Goal: Task Accomplishment & Management: Use online tool/utility

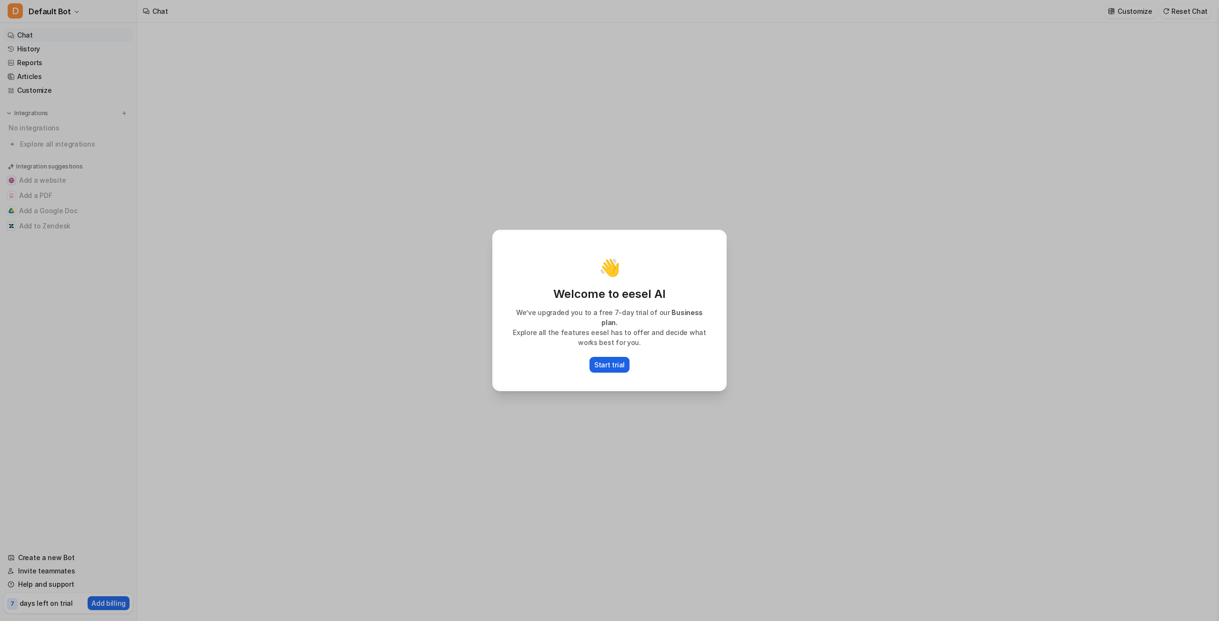
click at [615, 360] on p "Start trial" at bounding box center [609, 365] width 30 height 10
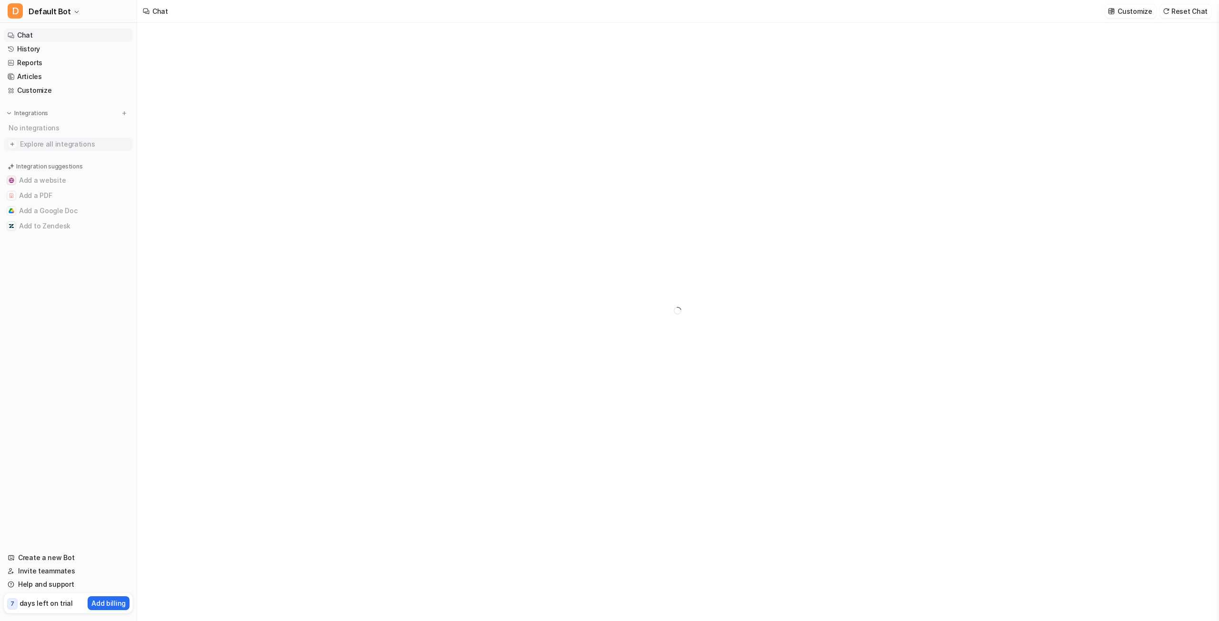
click at [55, 142] on span "Explore all integrations" at bounding box center [74, 144] width 109 height 15
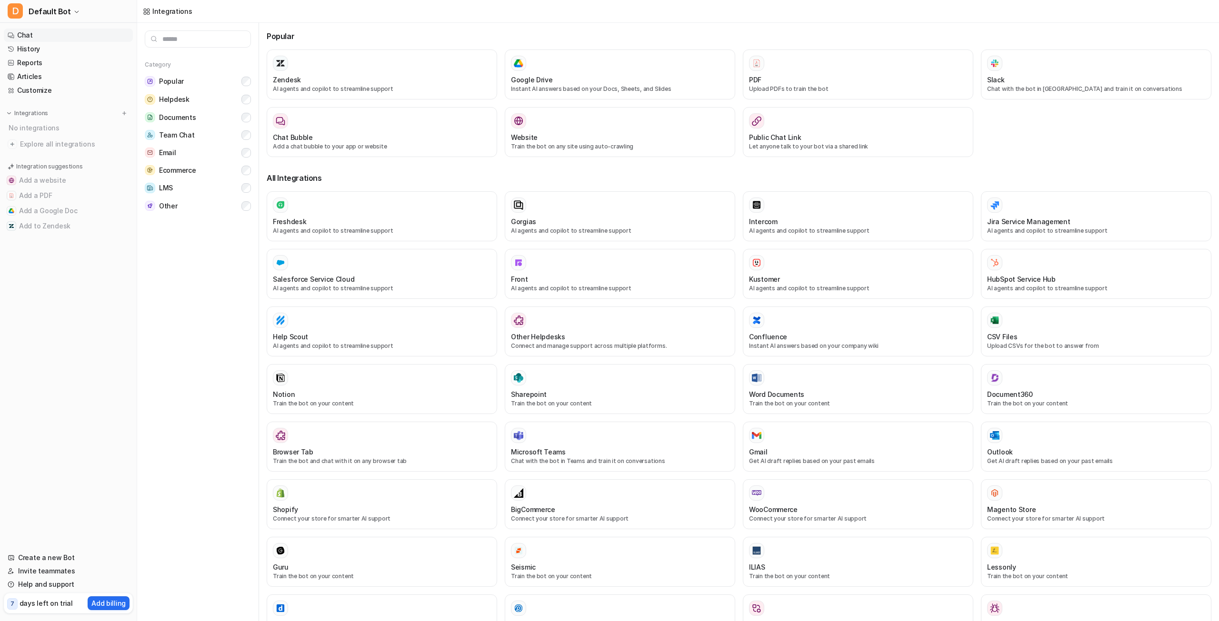
click at [33, 35] on link "Chat" at bounding box center [68, 35] width 129 height 13
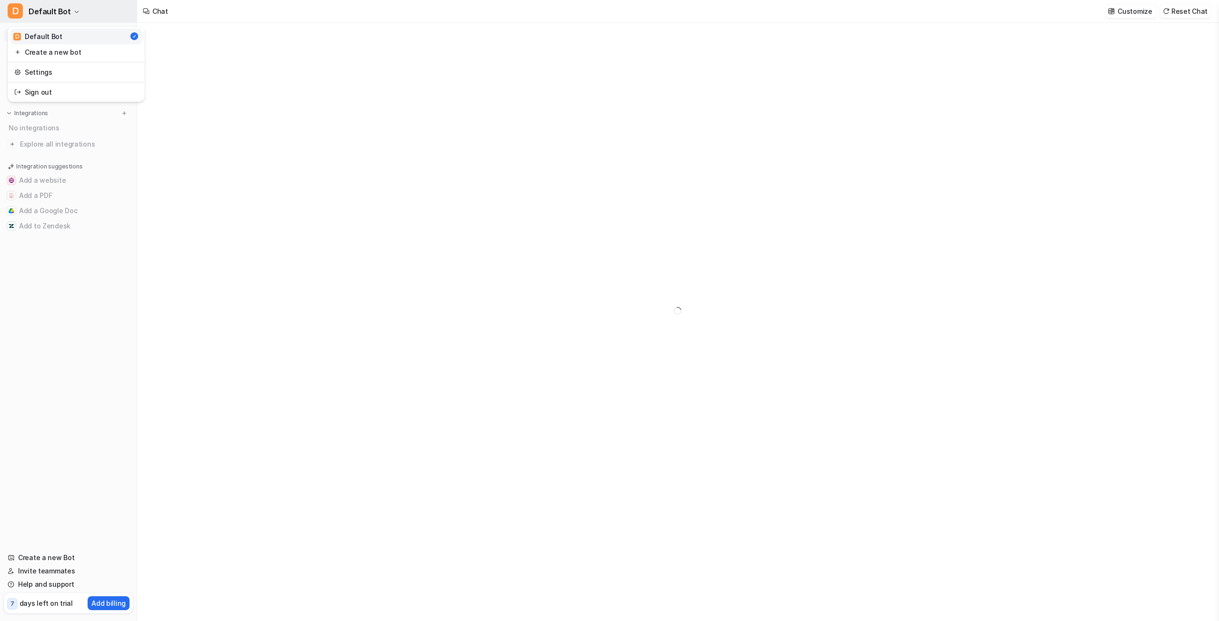
click at [75, 13] on icon "button" at bounding box center [77, 12] width 4 height 2
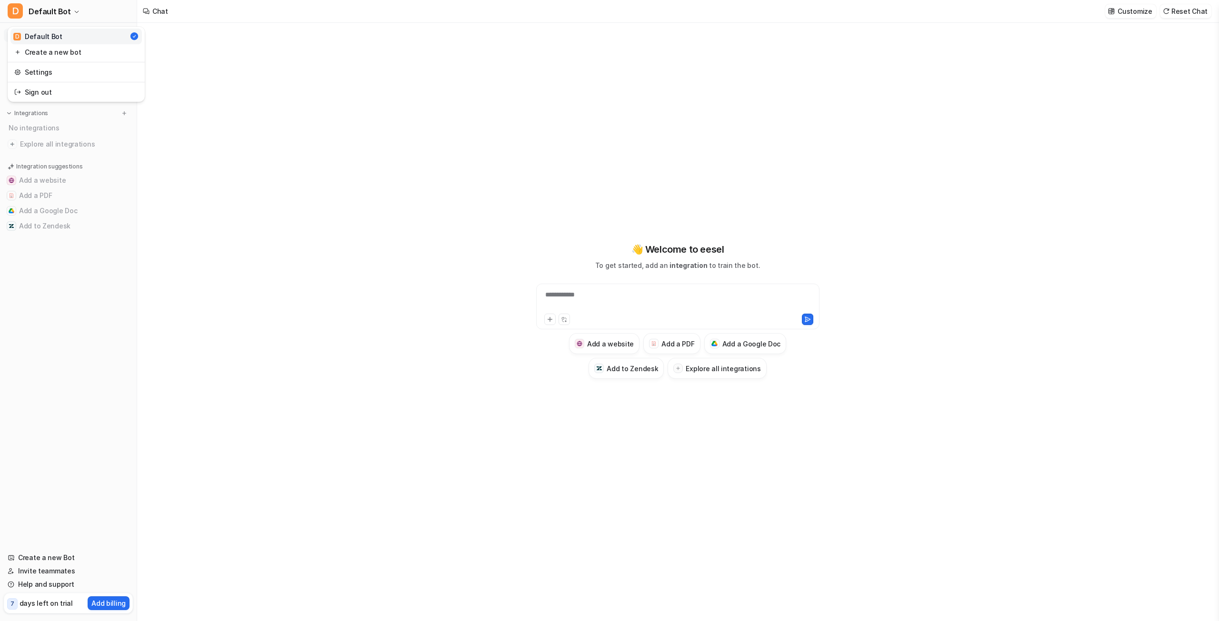
click at [338, 158] on div "**********" at bounding box center [609, 310] width 1219 height 621
click at [33, 87] on link "Customize" at bounding box center [68, 90] width 129 height 13
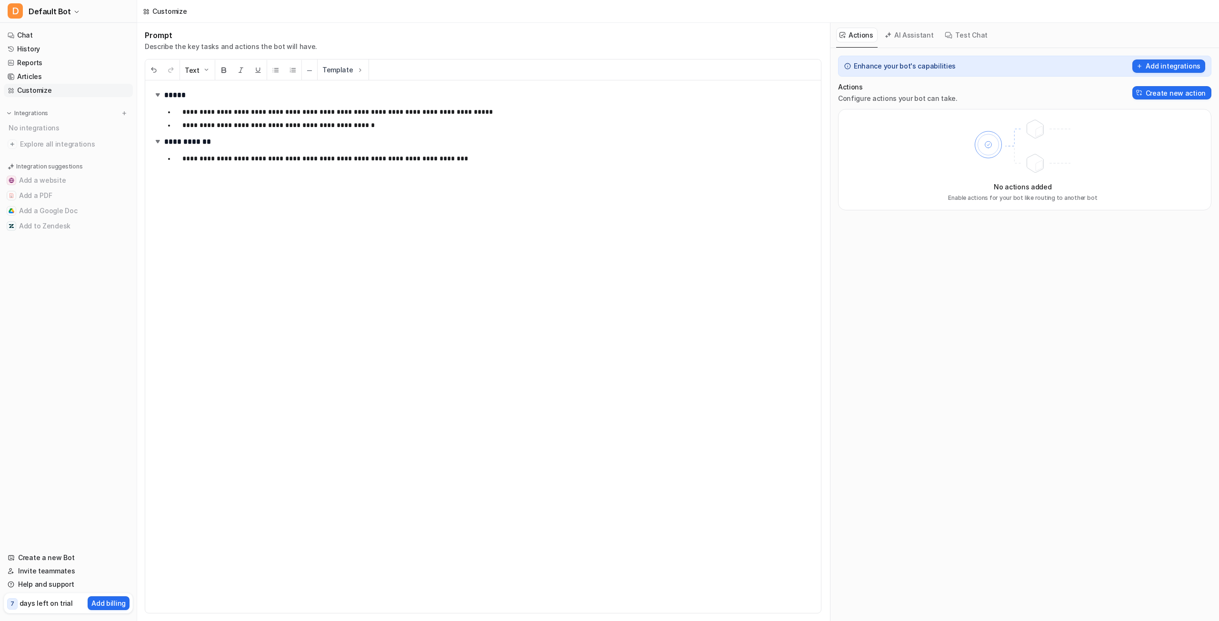
click at [906, 34] on button "AI Assistant" at bounding box center [909, 35] width 57 height 15
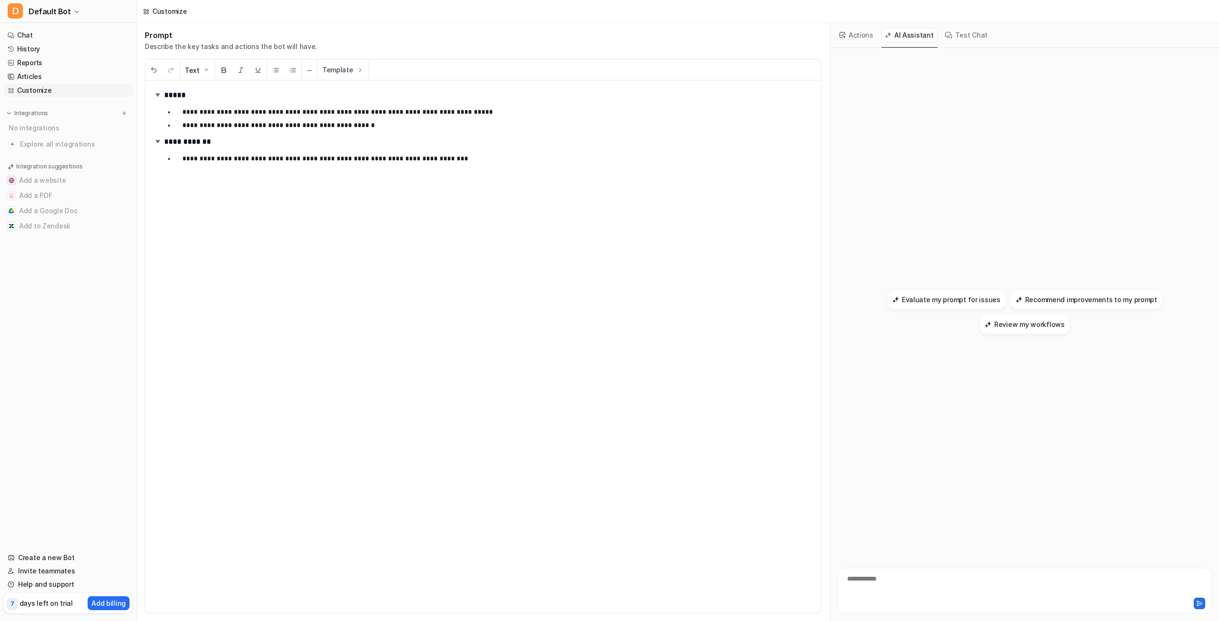
click at [953, 38] on button "Test Chat" at bounding box center [966, 35] width 50 height 15
click at [911, 35] on button "AI Assistant" at bounding box center [909, 35] width 57 height 15
click at [860, 34] on button "Actions" at bounding box center [856, 35] width 41 height 15
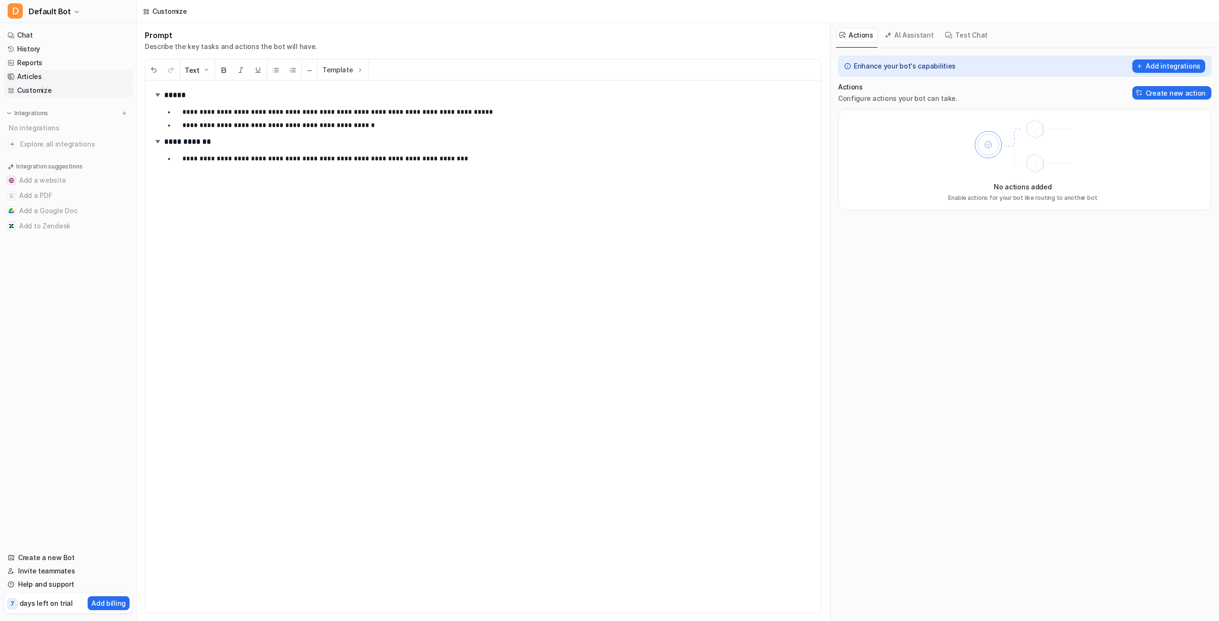
click at [44, 76] on link "Articles" at bounding box center [68, 76] width 129 height 13
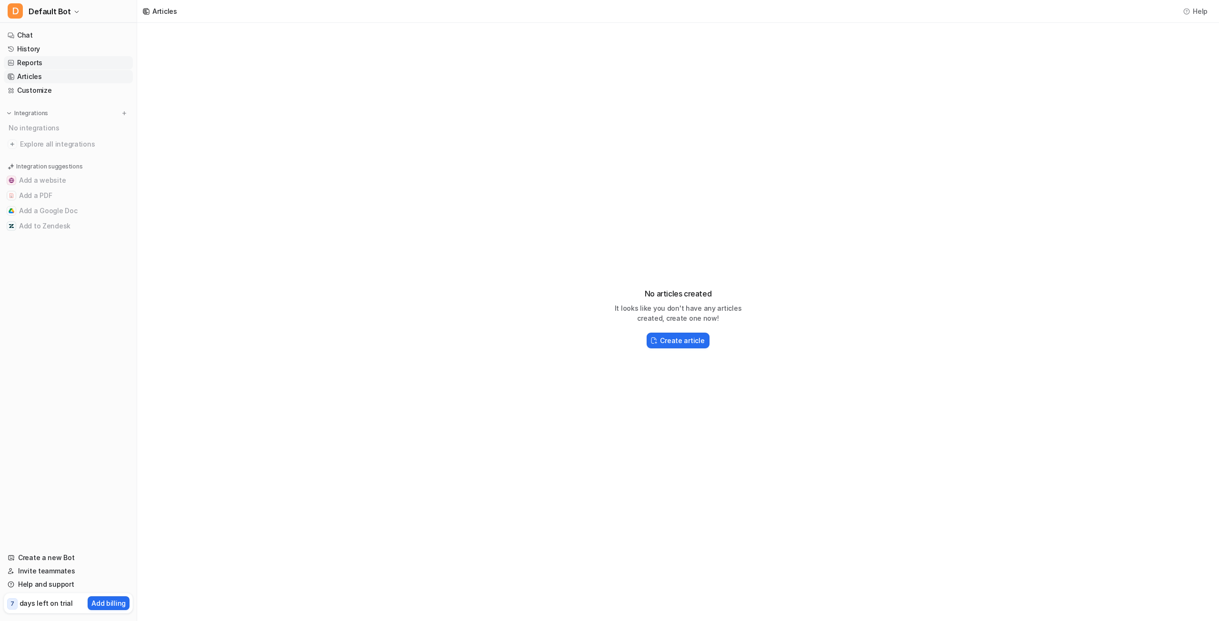
click at [34, 59] on link "Reports" at bounding box center [68, 62] width 129 height 13
click at [32, 49] on link "History" at bounding box center [68, 48] width 129 height 13
click at [30, 36] on link "Chat" at bounding box center [68, 35] width 129 height 13
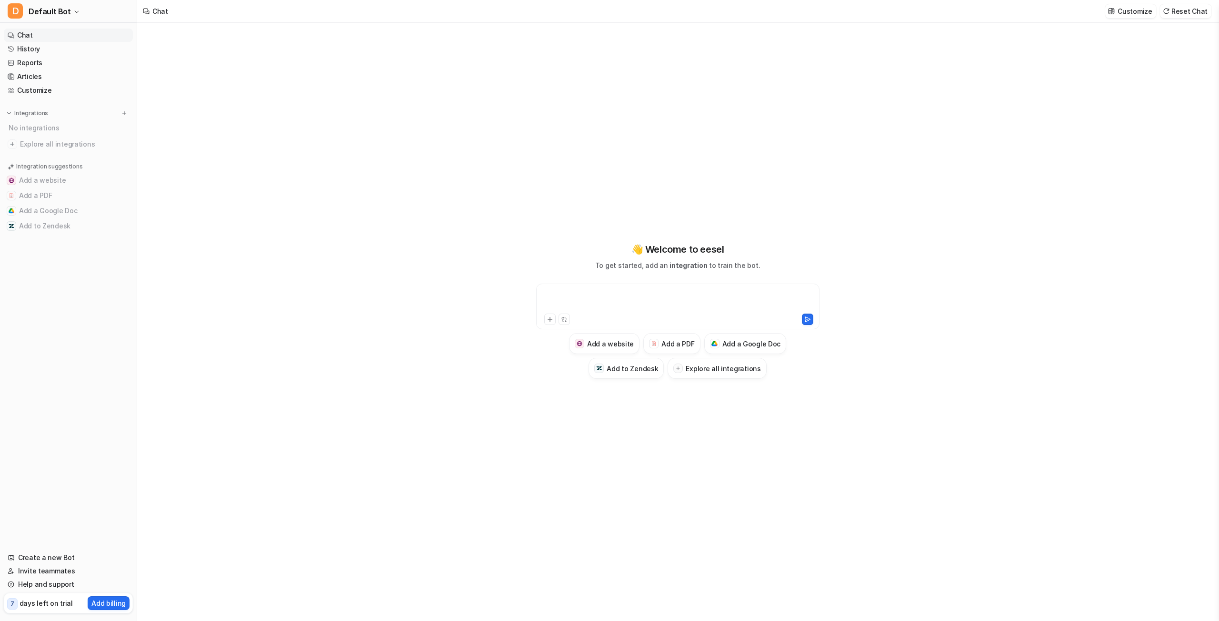
click at [599, 296] on div at bounding box center [677, 301] width 279 height 22
click at [564, 317] on icon at bounding box center [564, 320] width 6 height 6
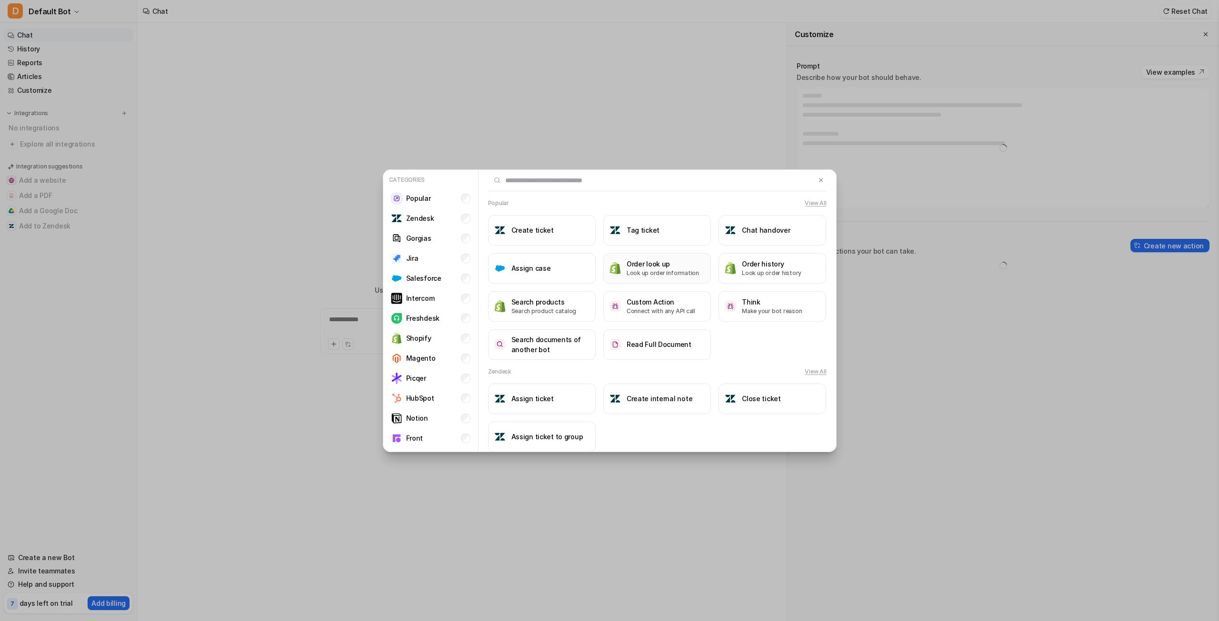
type textarea "**********"
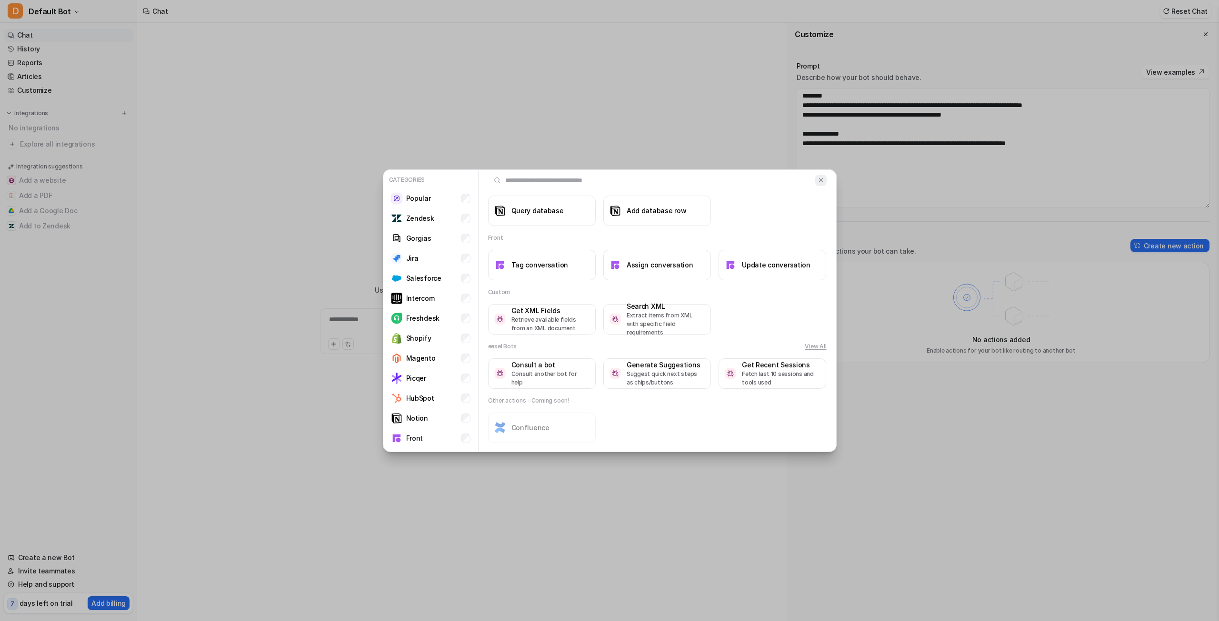
click at [817, 178] on img at bounding box center [820, 180] width 7 height 7
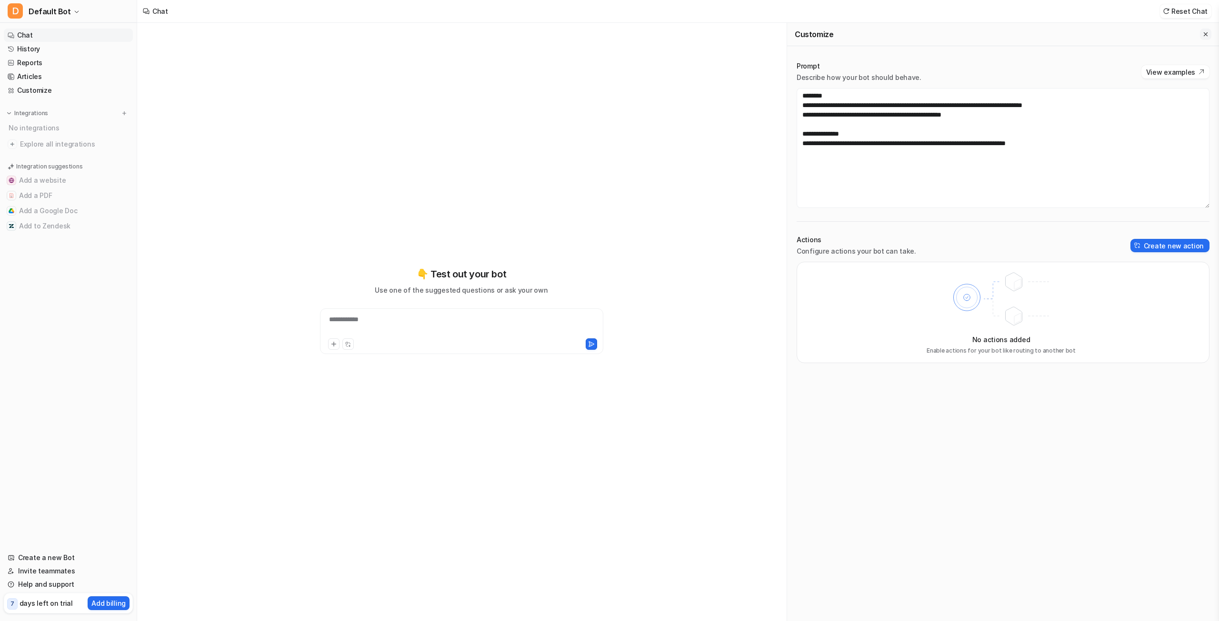
click at [1205, 32] on icon "Close flyout" at bounding box center [1205, 34] width 7 height 7
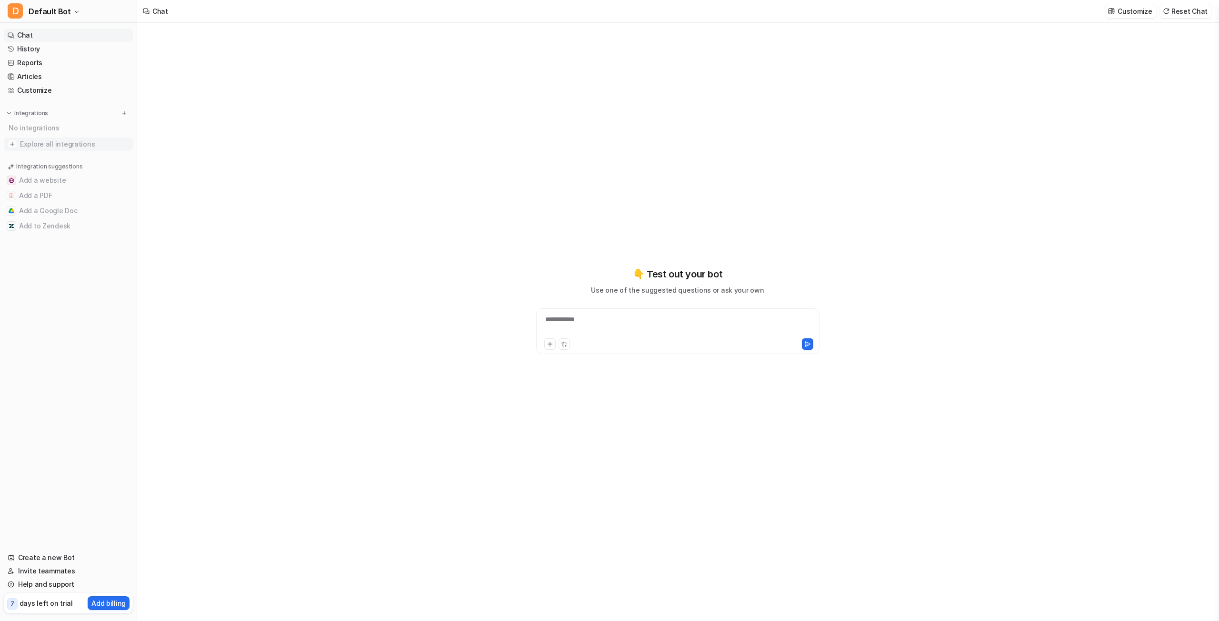
click at [25, 143] on span "Explore all integrations" at bounding box center [74, 144] width 109 height 15
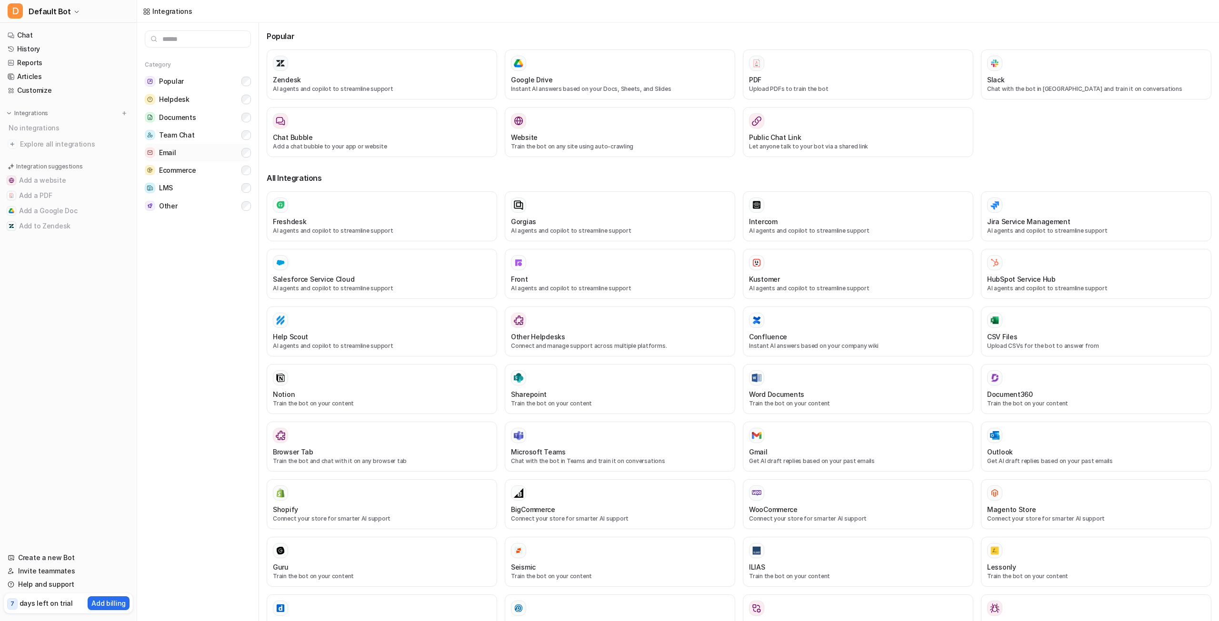
click at [191, 154] on button "Email" at bounding box center [198, 153] width 106 height 18
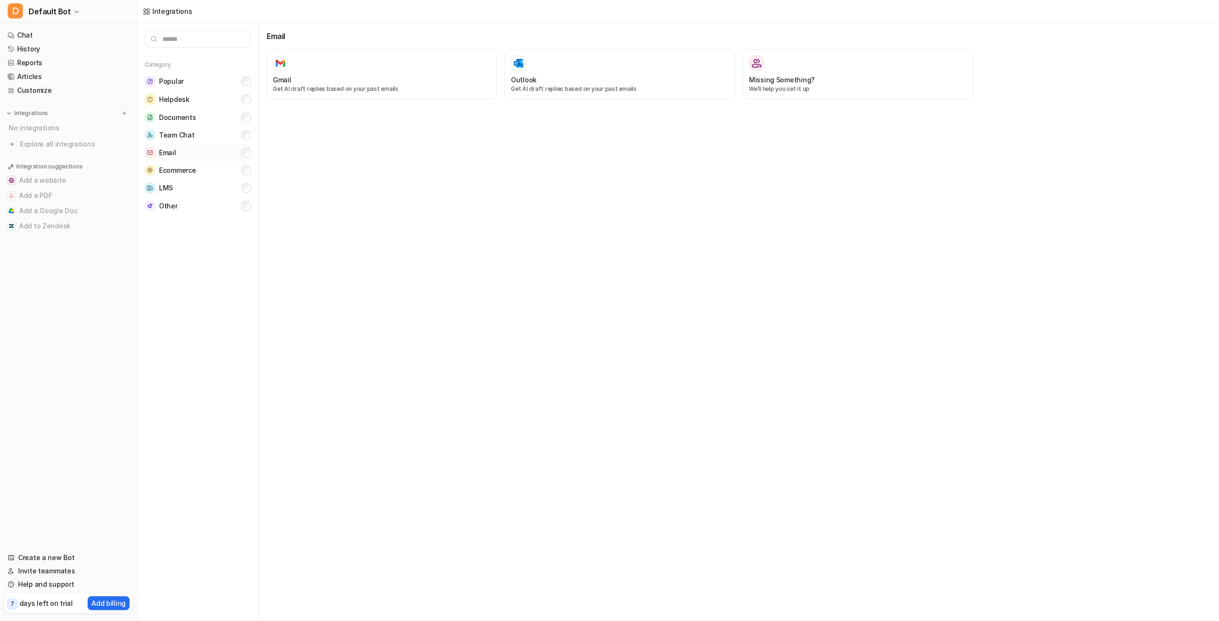
click at [189, 154] on button "Email" at bounding box center [198, 153] width 106 height 18
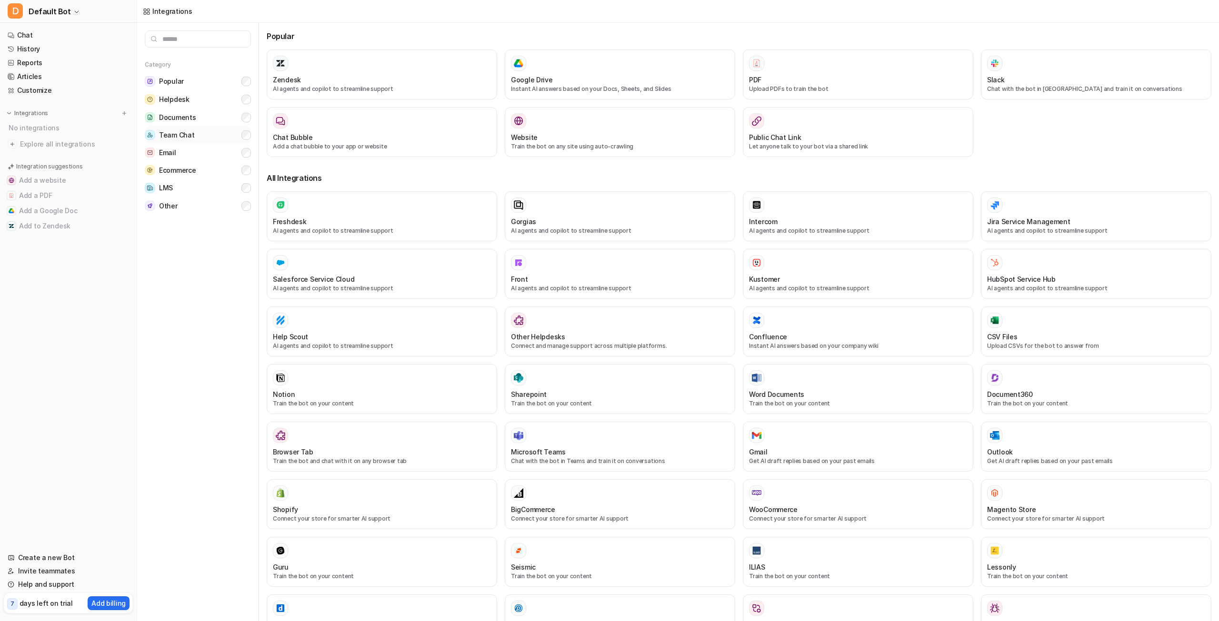
click at [184, 138] on span "Team Chat" at bounding box center [176, 135] width 35 height 10
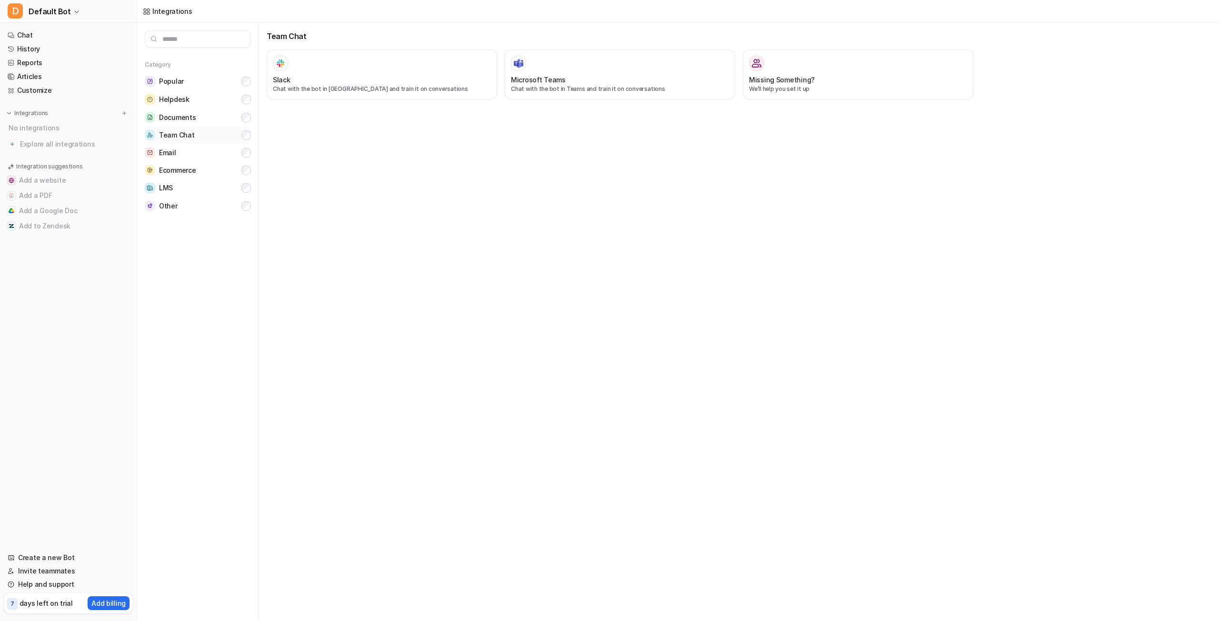
click at [184, 138] on span "Team Chat" at bounding box center [176, 135] width 35 height 10
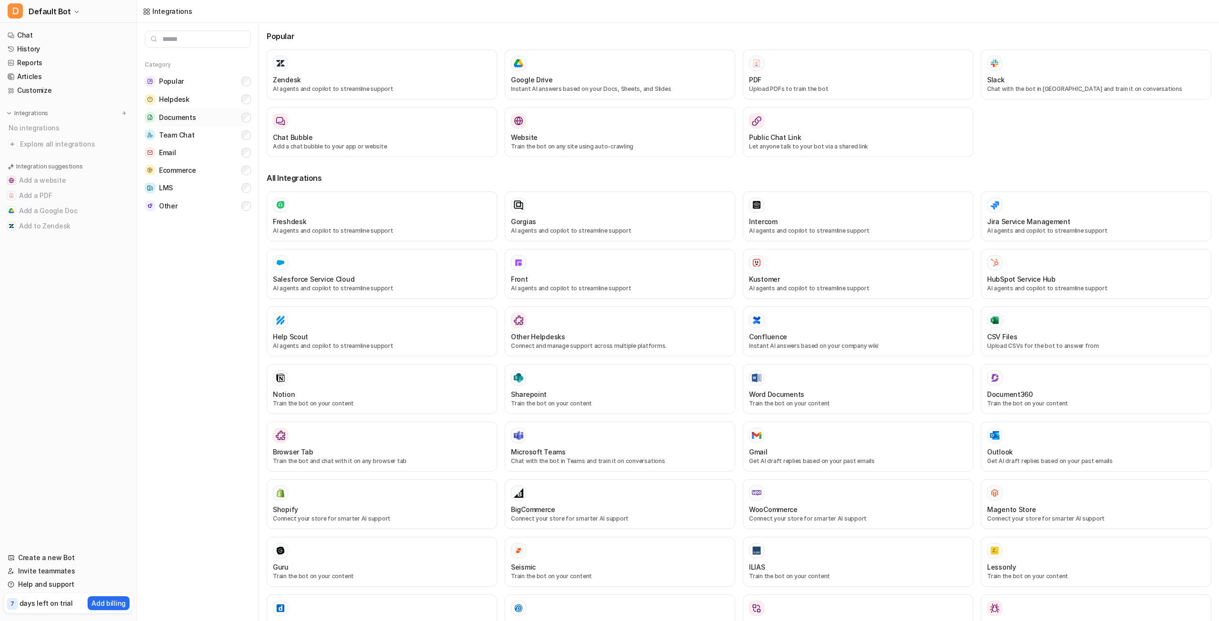
click at [183, 122] on span "Documents" at bounding box center [177, 118] width 37 height 10
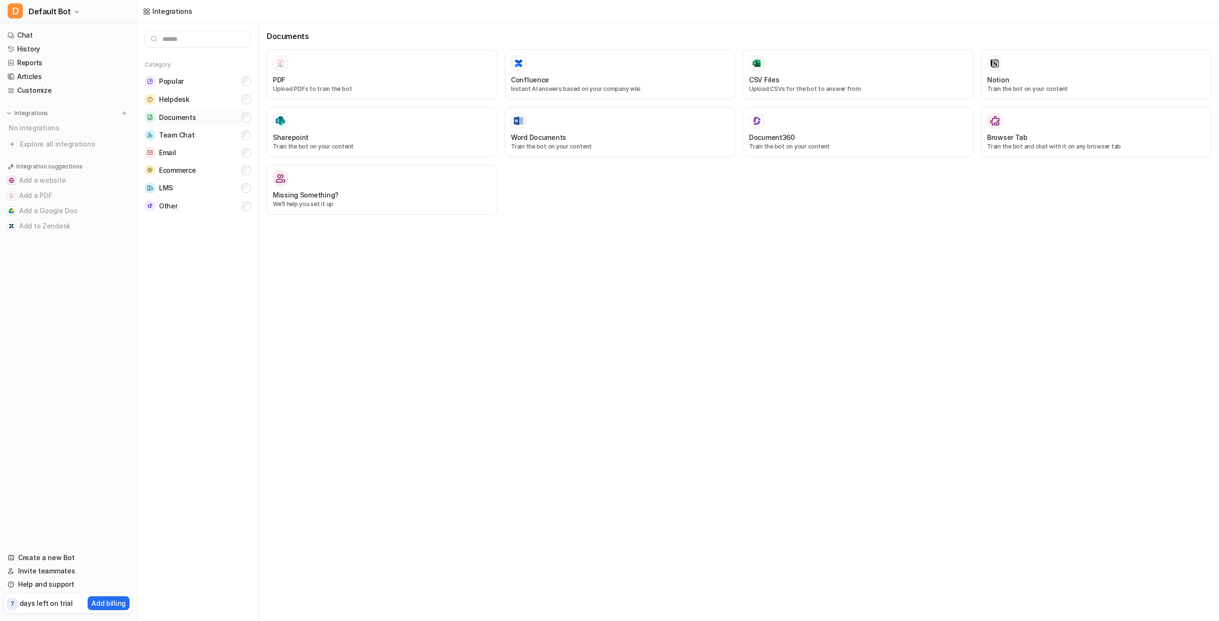
click at [183, 122] on span "Documents" at bounding box center [177, 118] width 37 height 10
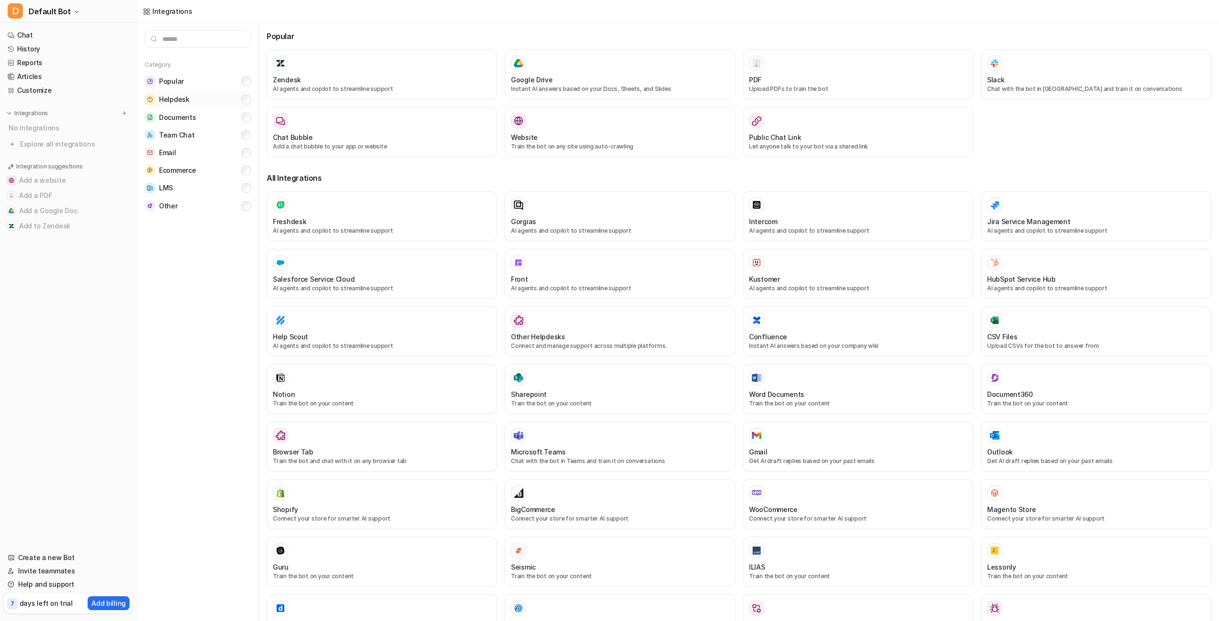
click at [182, 101] on span "Helpdesk" at bounding box center [174, 100] width 30 height 10
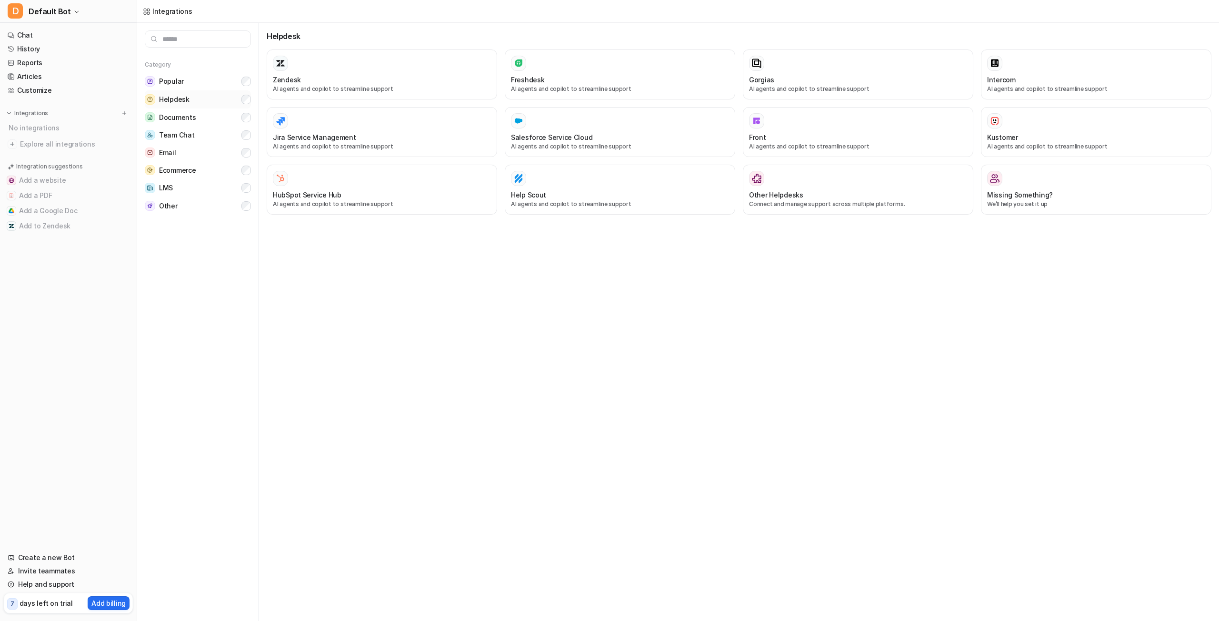
click at [182, 101] on span "Helpdesk" at bounding box center [174, 100] width 30 height 10
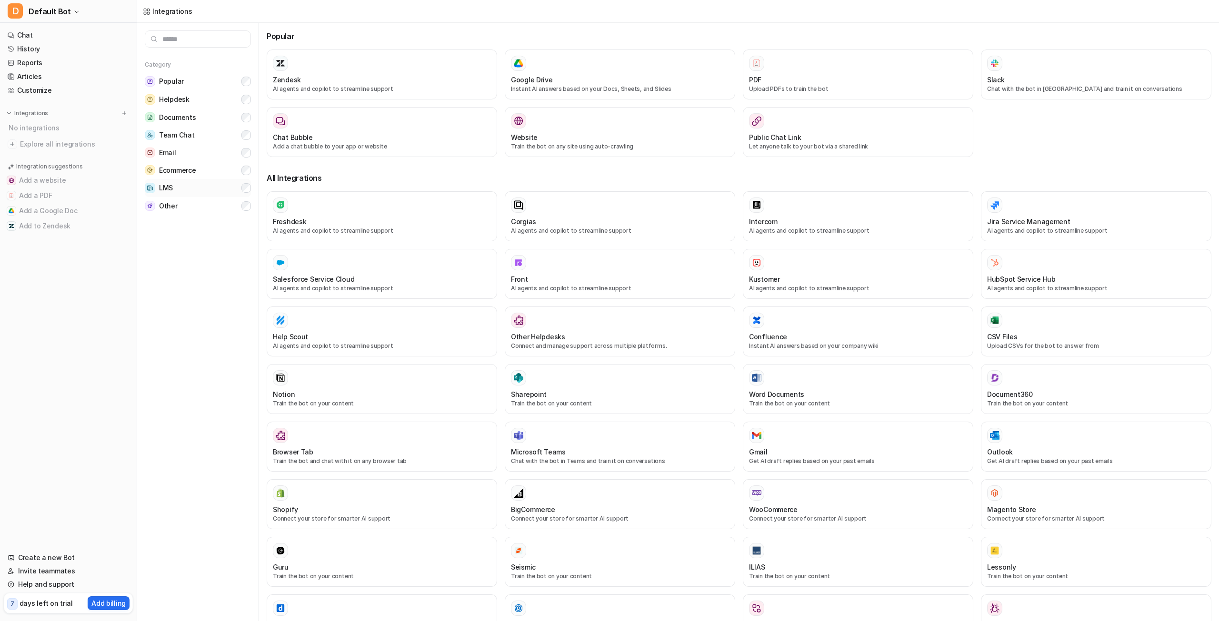
click at [171, 189] on span "LMS" at bounding box center [166, 188] width 14 height 10
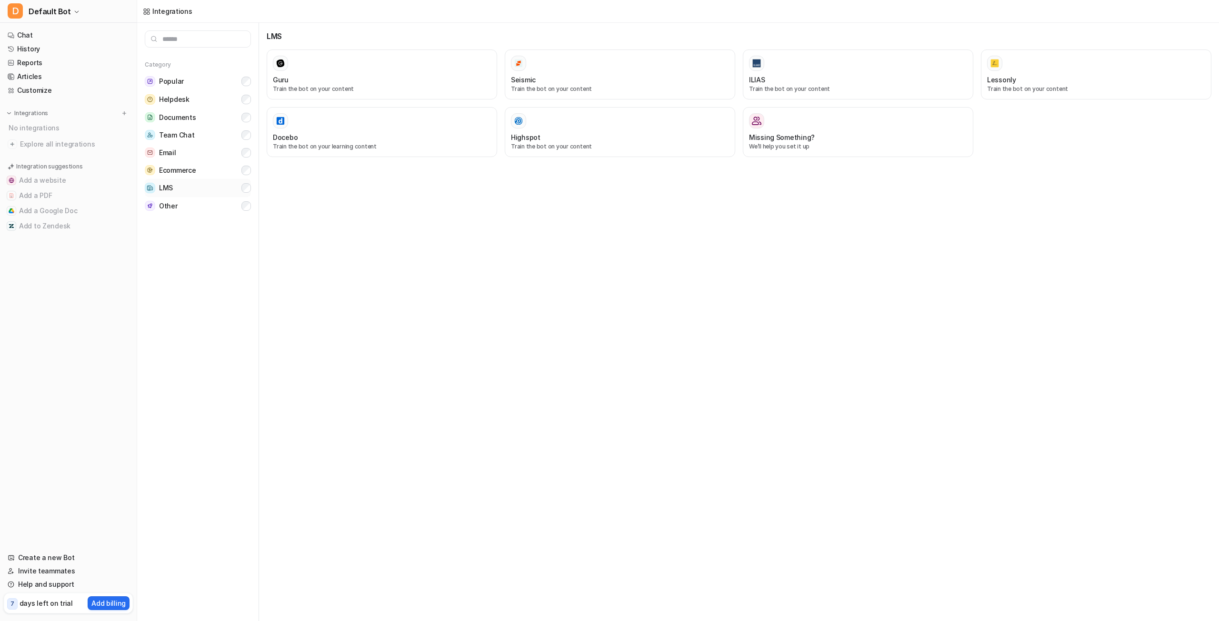
click at [171, 189] on span "LMS" at bounding box center [166, 188] width 14 height 10
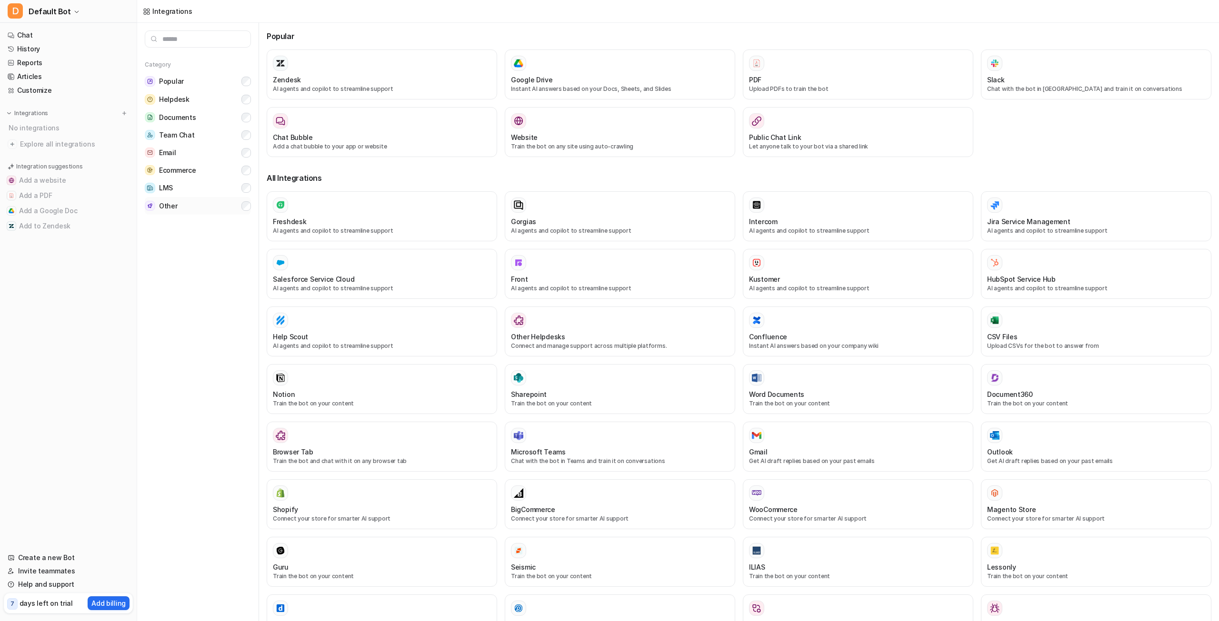
click at [169, 204] on span "Other" at bounding box center [168, 206] width 19 height 10
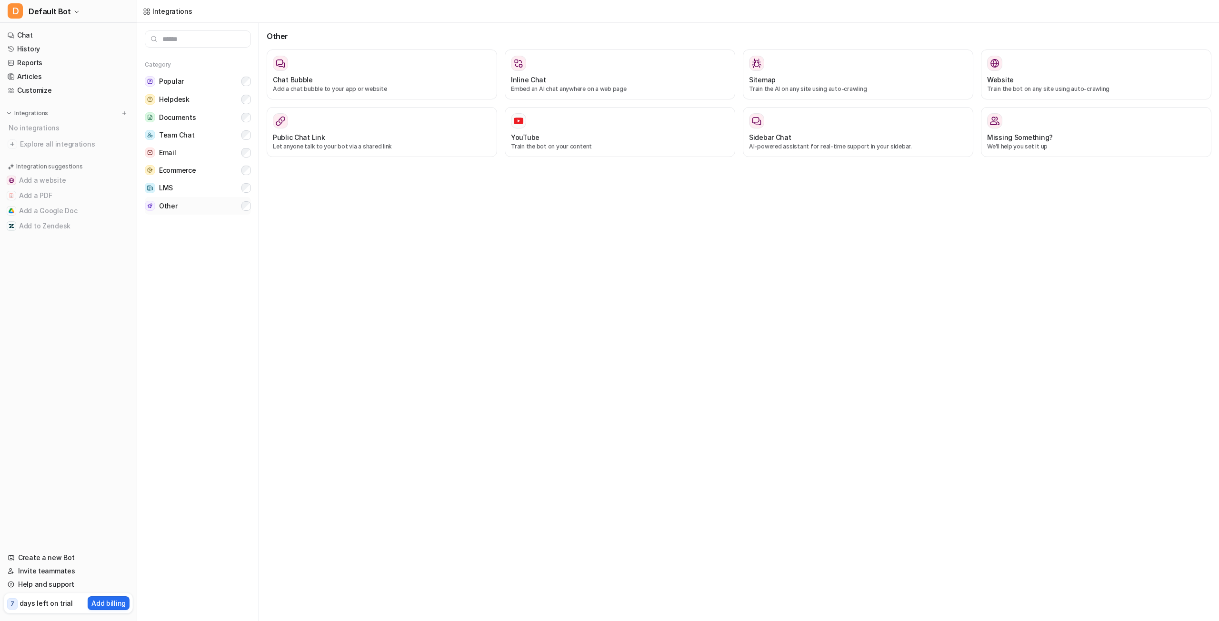
click at [169, 204] on span "Other" at bounding box center [168, 206] width 19 height 10
